Goal: Task Accomplishment & Management: Use online tool/utility

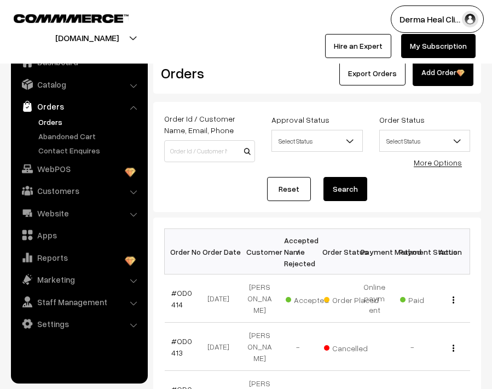
scroll to position [66, 0]
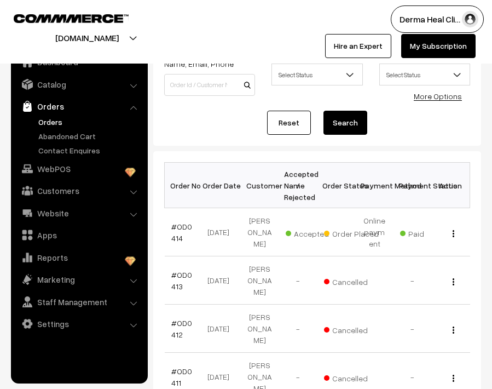
click at [273, 37] on div "Derma Heal Cli… My Profile Refer & Earn Support Sign Out Hire an Expert My Subs…" at bounding box center [372, 31] width 252 height 53
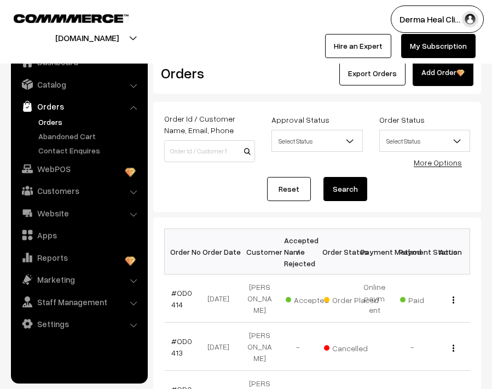
scroll to position [67, 0]
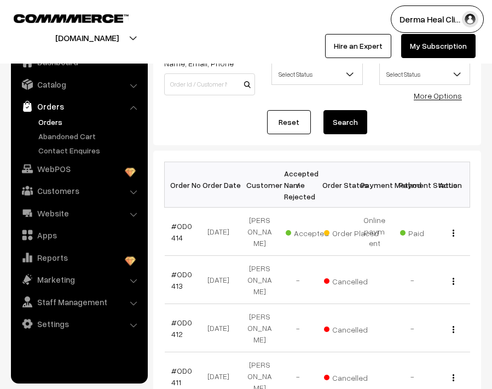
click at [231, 176] on th "Order Date" at bounding box center [222, 184] width 38 height 45
click at [280, 28] on div "Derma Heal Cli… My Profile Refer & Earn Support Sign Out Hire an Expert My Subs…" at bounding box center [372, 31] width 252 height 53
click at [273, 30] on div "Derma Heal Cli… My Profile Refer & Earn Support Sign Out Hire an Expert My Subs…" at bounding box center [372, 31] width 252 height 53
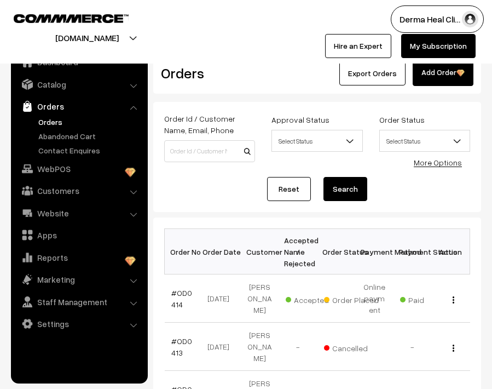
scroll to position [67, 0]
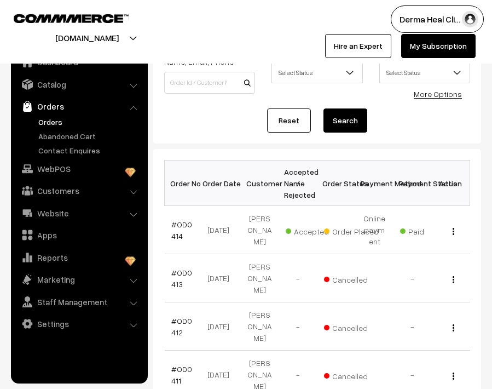
click at [182, 119] on div "Reset Search" at bounding box center [317, 120] width 306 height 24
click at [179, 126] on div "Reset Search" at bounding box center [317, 120] width 306 height 24
drag, startPoint x: 164, startPoint y: 169, endPoint x: 221, endPoint y: 289, distance: 132.5
click at [216, 160] on th "Order Date" at bounding box center [222, 182] width 38 height 45
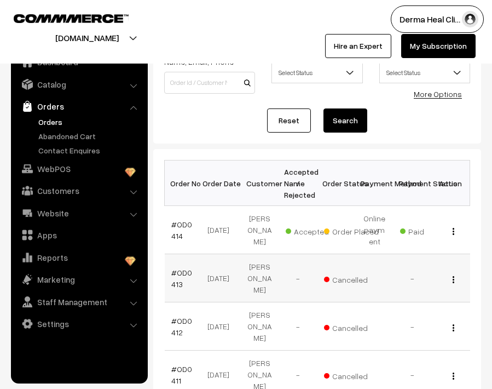
drag, startPoint x: 164, startPoint y: 154, endPoint x: 195, endPoint y: 267, distance: 117.2
click at [226, 142] on div "Order Id / Customer Name, Email, Phone Approval Status Select Status Awaiting A…" at bounding box center [317, 88] width 328 height 110
click at [199, 133] on div "Order Id / Customer Name, Email, Phone Approval Status Select Status Awaiting A…" at bounding box center [317, 88] width 328 height 110
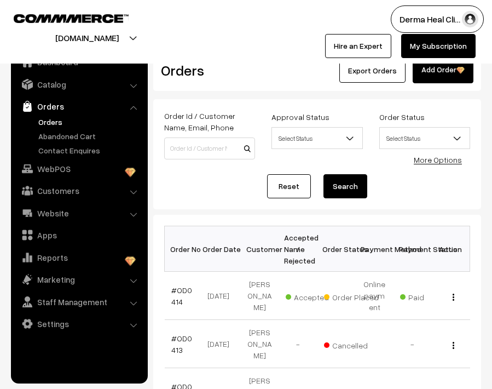
scroll to position [0, 0]
